Goal: Submit feedback/report problem

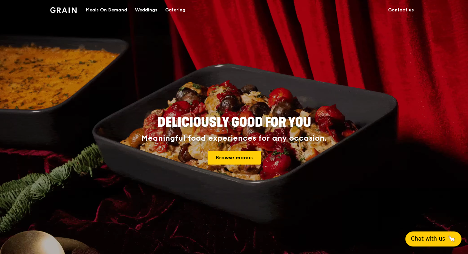
click at [428, 238] on span "Chat with us" at bounding box center [428, 238] width 34 height 8
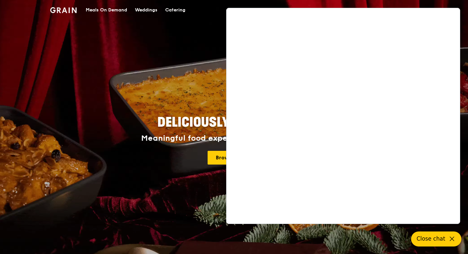
click at [449, 239] on icon at bounding box center [452, 239] width 8 height 8
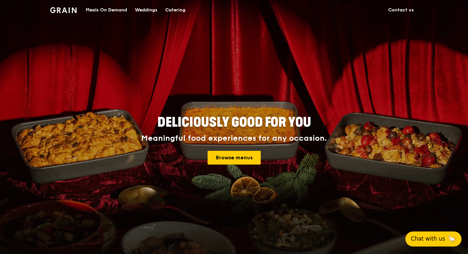
click at [405, 10] on link "Contact us" at bounding box center [401, 10] width 34 height 20
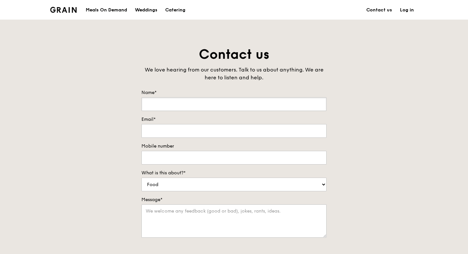
click at [269, 104] on input "Name*" at bounding box center [234, 104] width 185 height 14
type input "[PERSON_NAME] [PERSON_NAME]"
type input "[PERSON_NAME][EMAIL_ADDRESS][DOMAIN_NAME]"
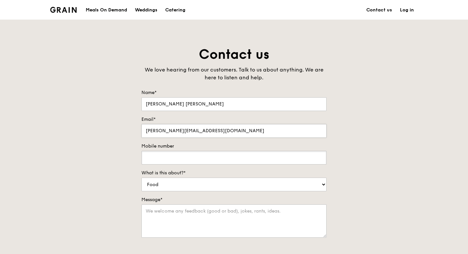
type input "80887589"
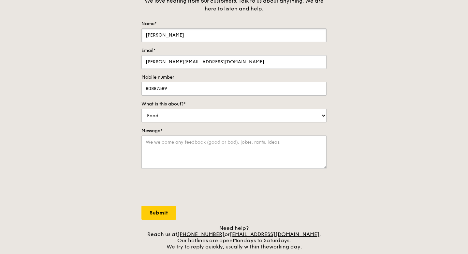
scroll to position [74, 0]
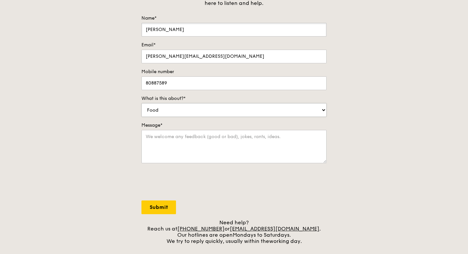
type input "[PERSON_NAME]"
click at [322, 110] on select "Food Service Billing/Payment Catering Others" at bounding box center [234, 110] width 185 height 14
click at [180, 140] on textarea "Message*" at bounding box center [234, 146] width 185 height 33
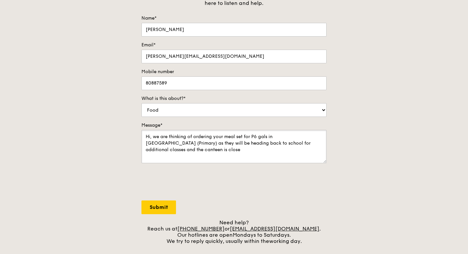
click at [302, 144] on textarea "Hi, we are thinking of ordering your meal set for P6 gals in [GEOGRAPHIC_DATA] …" at bounding box center [234, 146] width 185 height 33
click at [234, 149] on textarea "Hi, we are thinking of ordering your meal set for P6 gals in [GEOGRAPHIC_DATA] …" at bounding box center [234, 146] width 185 height 33
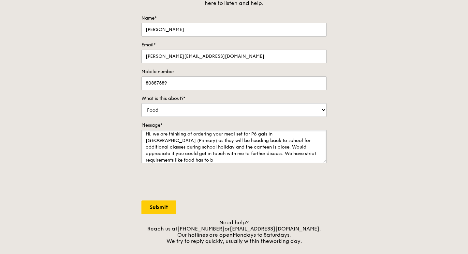
scroll to position [0, 0]
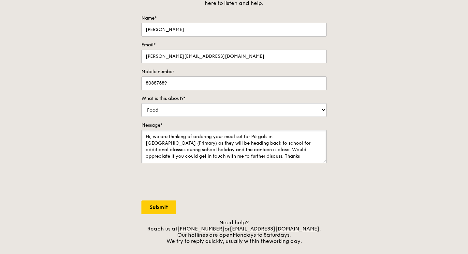
type textarea "Hi, we are thinking of ordering your meal set for P6 gals in [GEOGRAPHIC_DATA] …"
click at [162, 206] on input "Submit" at bounding box center [159, 207] width 35 height 14
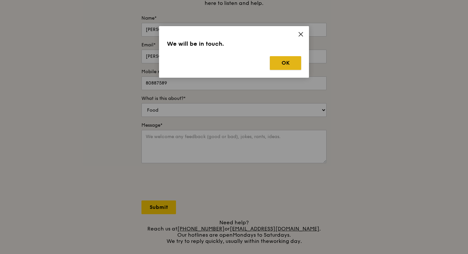
click at [286, 64] on button "OK" at bounding box center [285, 63] width 31 height 14
